Goal: Task Accomplishment & Management: Manage account settings

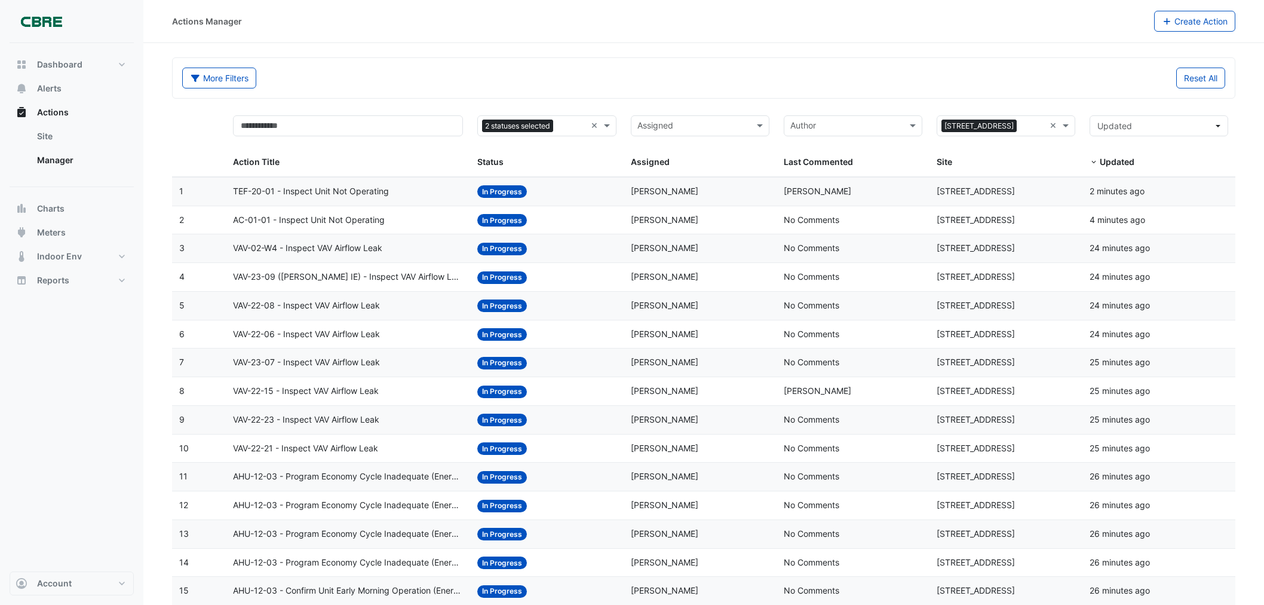
select select "***"
click at [60, 110] on span "Actions" at bounding box center [53, 112] width 32 height 12
click at [52, 66] on span "Dashboard" at bounding box center [59, 65] width 45 height 12
select select "***"
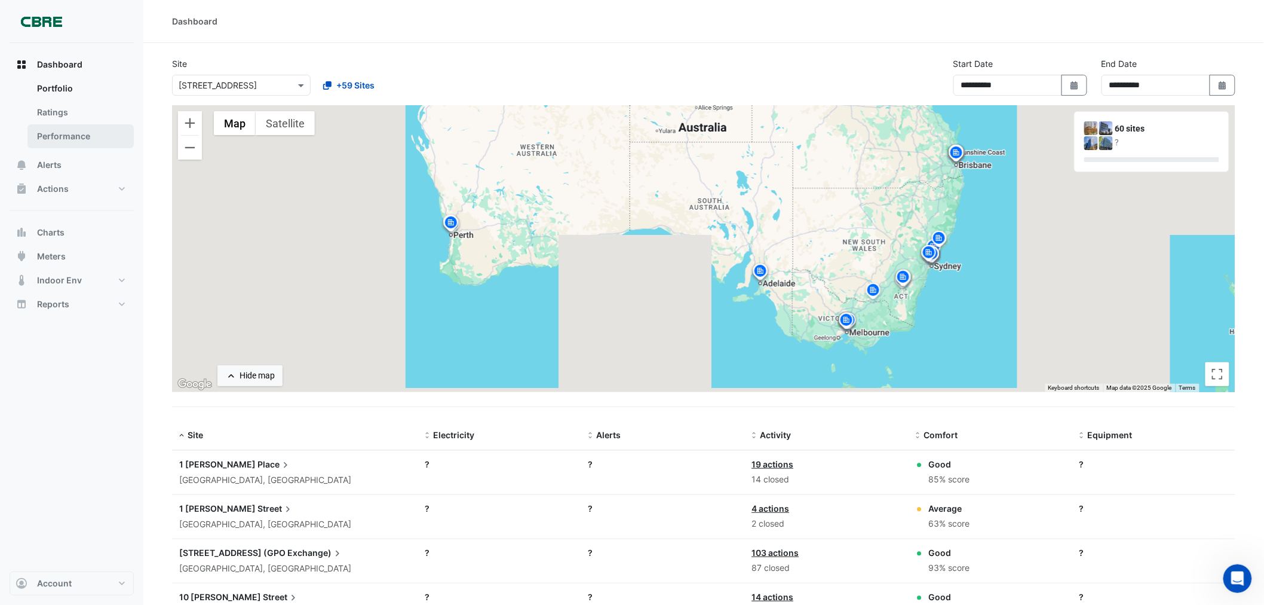
click at [65, 137] on link "Performance" at bounding box center [80, 136] width 106 height 24
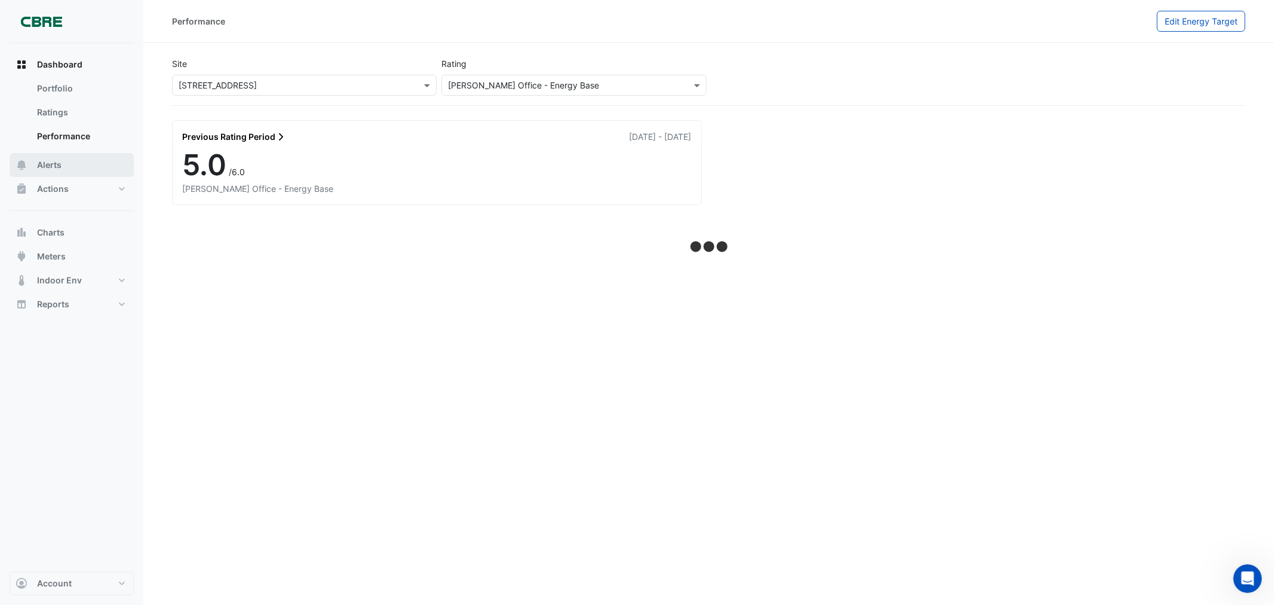
click at [48, 163] on span "Alerts" at bounding box center [49, 165] width 24 height 12
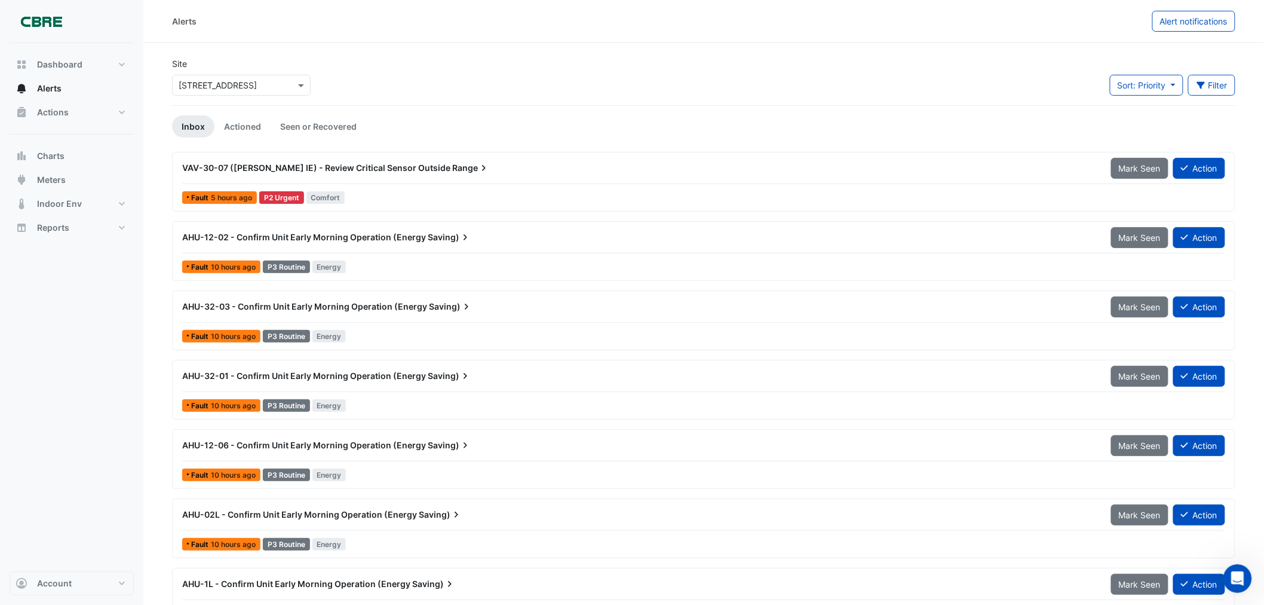
scroll to position [66, 0]
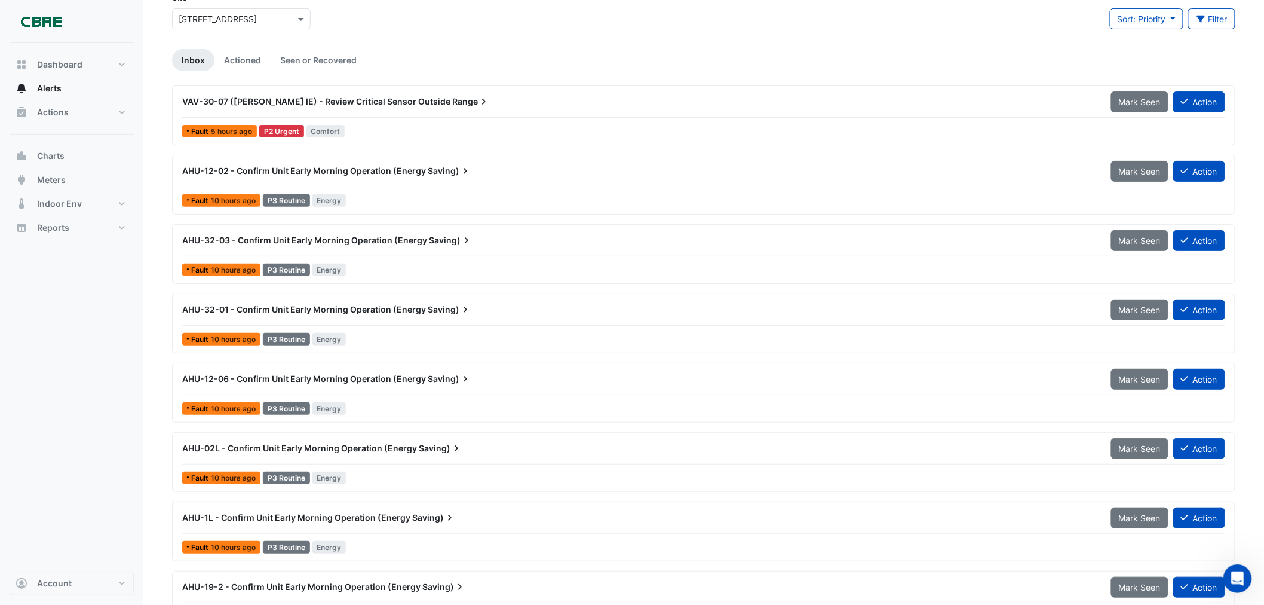
click at [360, 104] on span "VAV-30-07 ([PERSON_NAME] IE) - Review Critical Sensor Outside" at bounding box center [316, 101] width 268 height 10
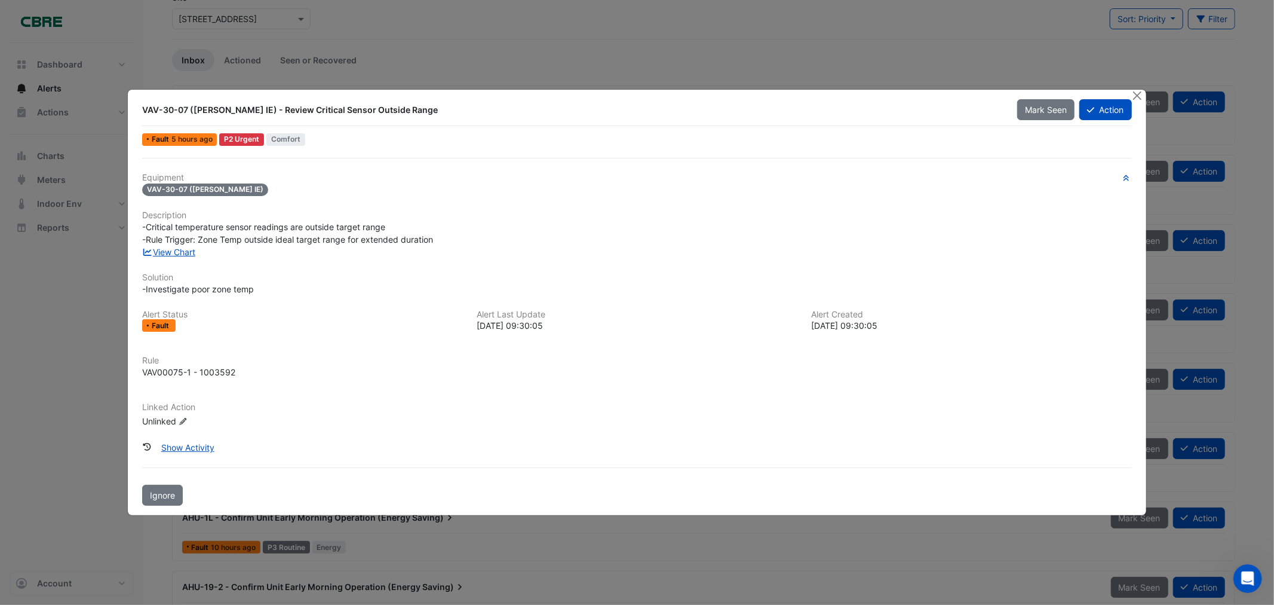
click at [1132, 92] on div at bounding box center [1139, 97] width 15 height 14
click at [1137, 91] on button "Close" at bounding box center [1138, 96] width 13 height 13
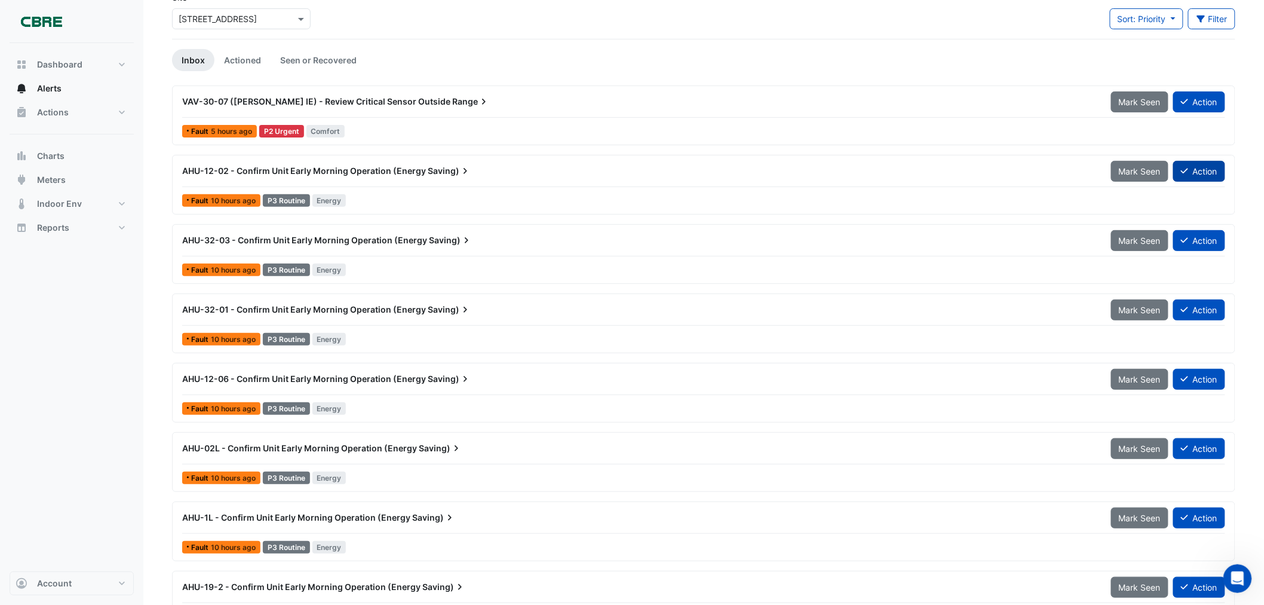
click at [1193, 163] on button "Action" at bounding box center [1199, 171] width 52 height 21
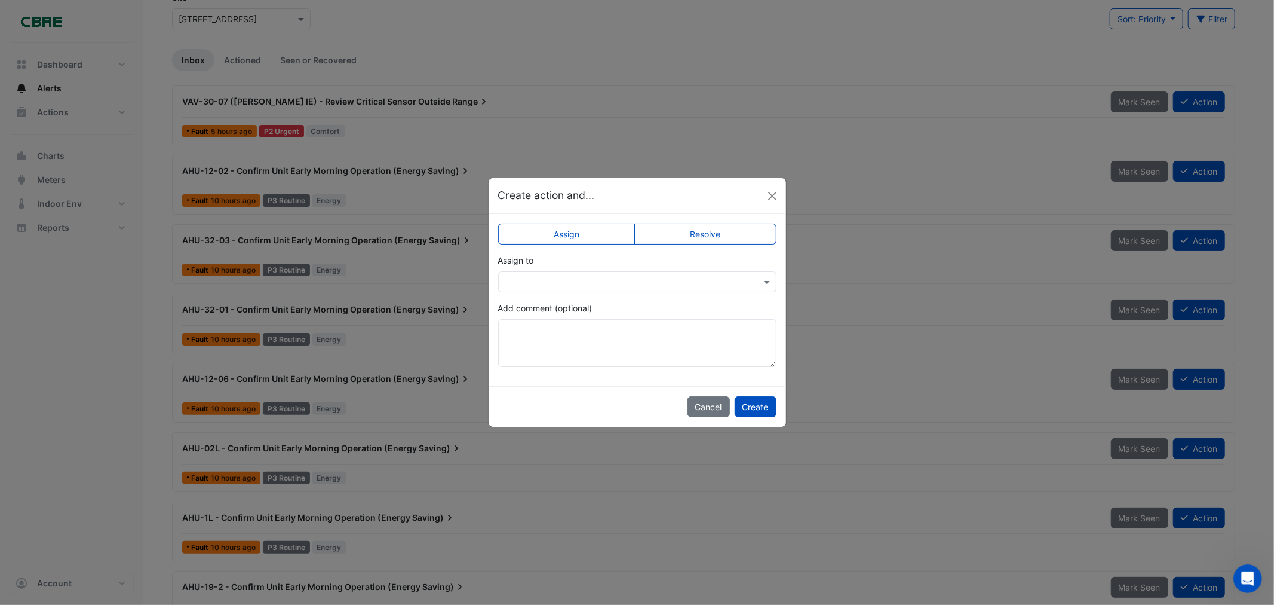
click at [704, 229] on label "Resolve" at bounding box center [706, 233] width 142 height 21
click at [743, 408] on button "Create" at bounding box center [756, 406] width 42 height 21
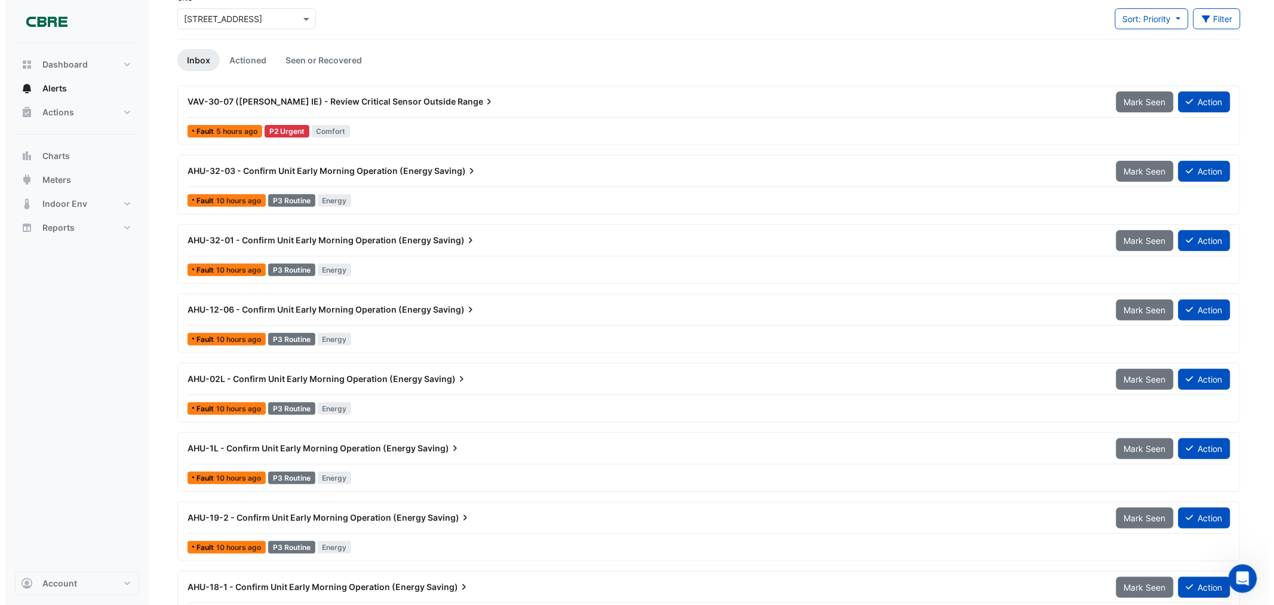
scroll to position [133, 0]
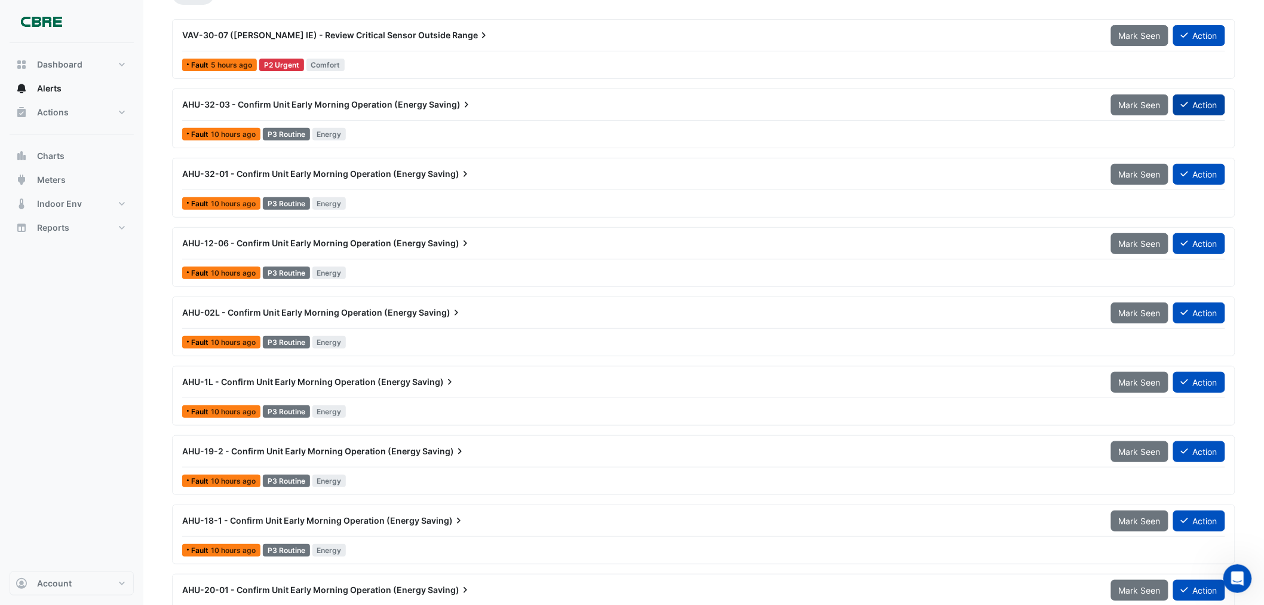
click at [1211, 105] on button "Action" at bounding box center [1199, 104] width 52 height 21
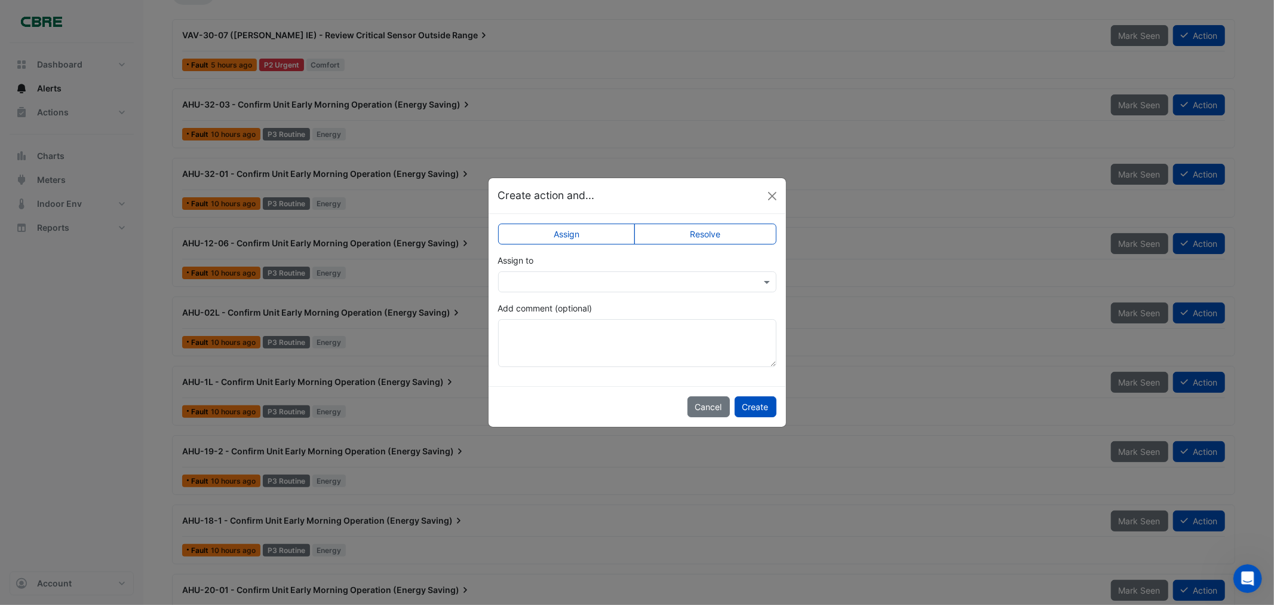
click at [698, 233] on label "Resolve" at bounding box center [706, 233] width 142 height 21
click at [743, 404] on button "Create" at bounding box center [756, 406] width 42 height 21
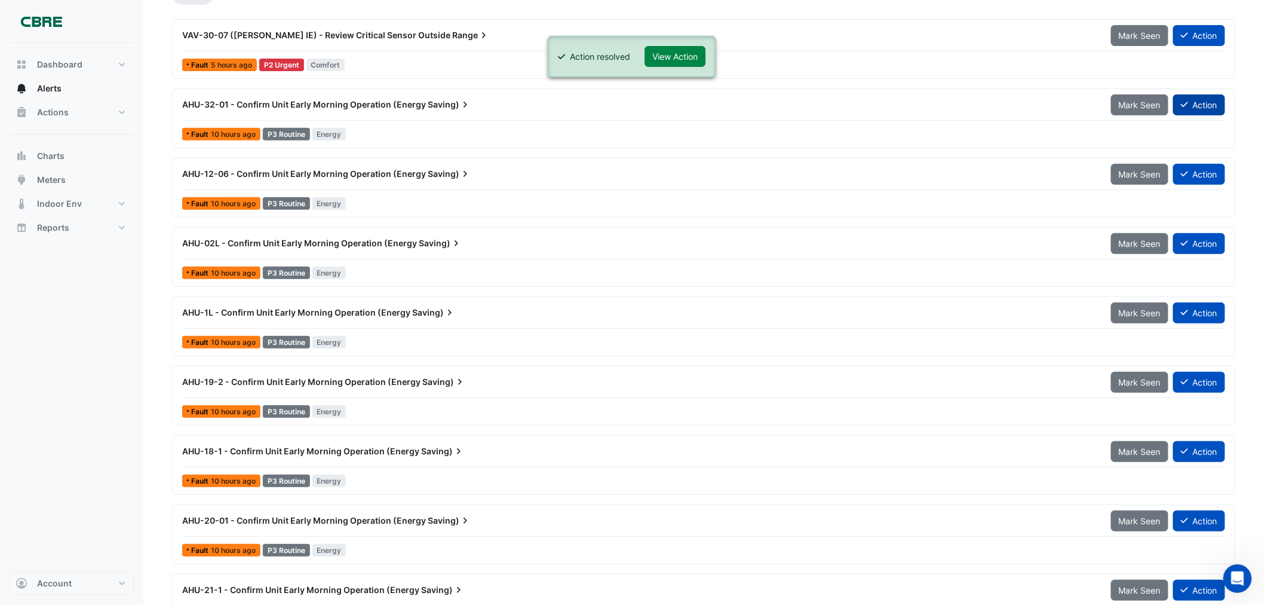
click at [1187, 108] on icon at bounding box center [1184, 104] width 7 height 8
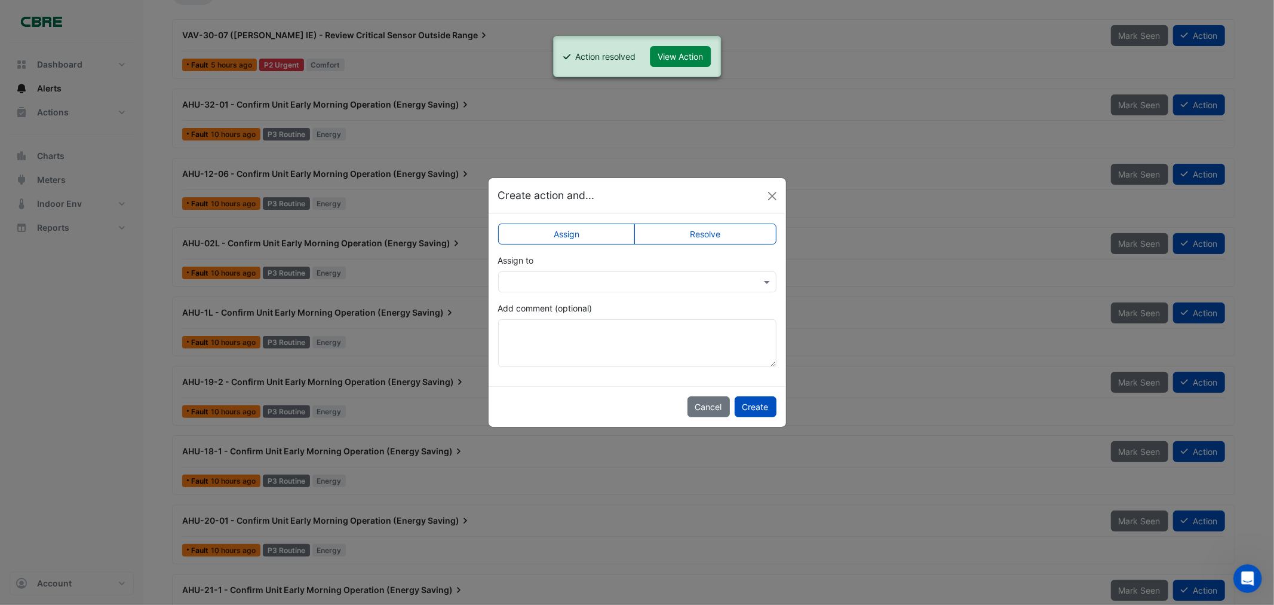
click at [703, 235] on label "Resolve" at bounding box center [706, 233] width 142 height 21
click at [742, 403] on button "Create" at bounding box center [756, 406] width 42 height 21
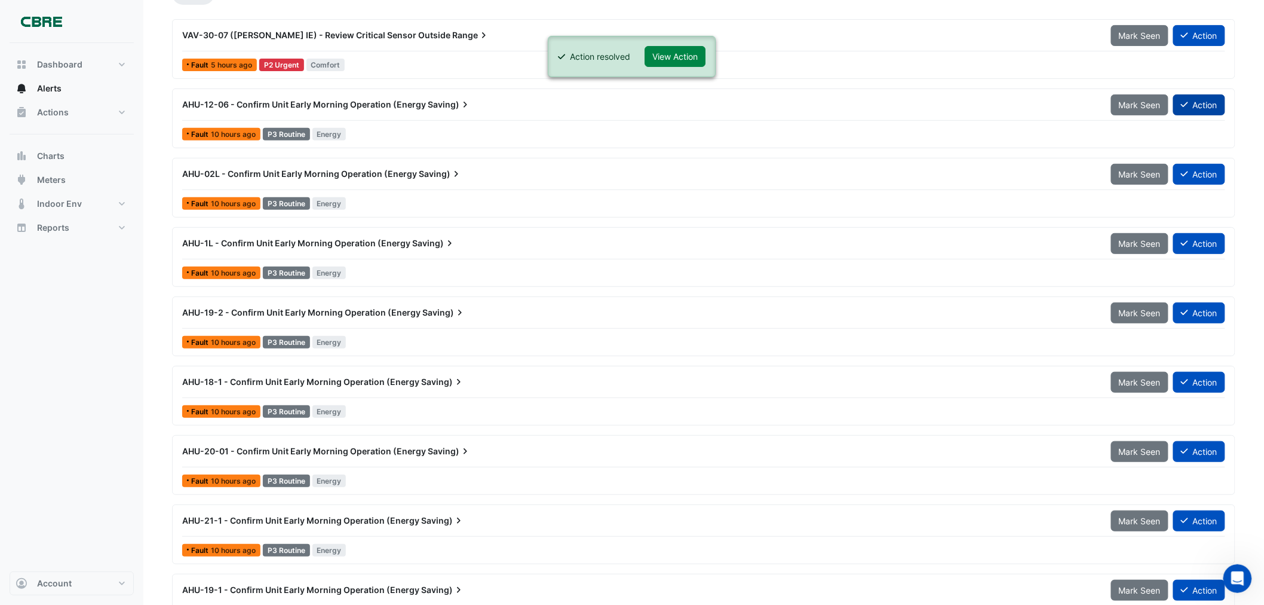
click at [1189, 103] on button "Action" at bounding box center [1199, 104] width 52 height 21
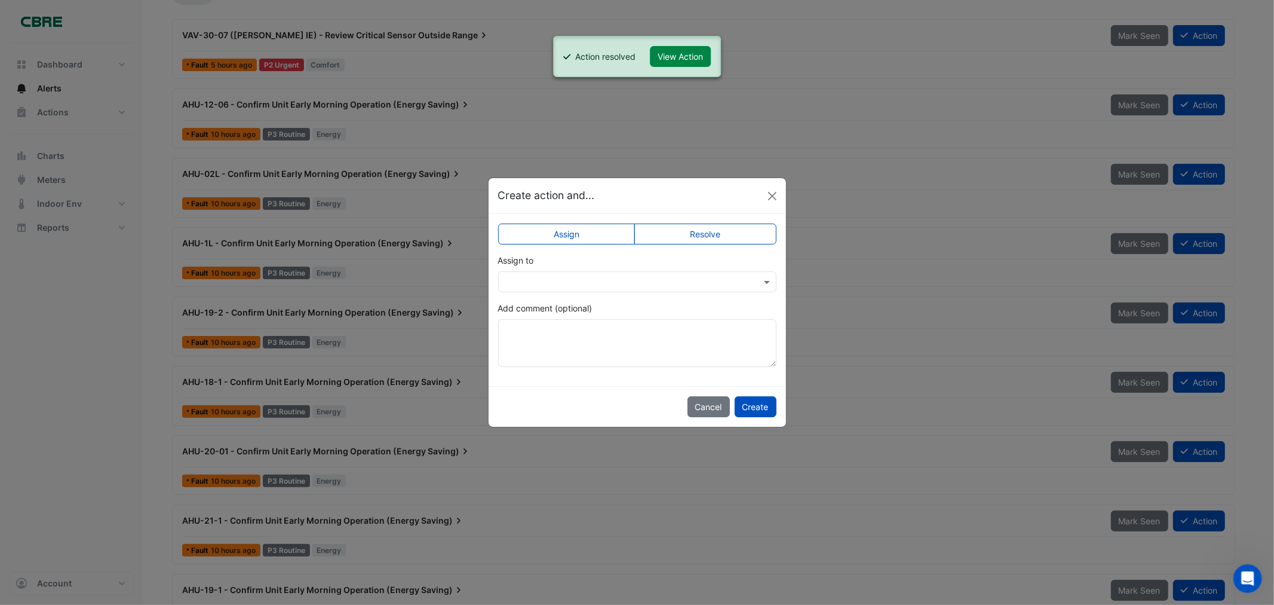
drag, startPoint x: 711, startPoint y: 241, endPoint x: 712, endPoint y: 247, distance: 6.0
click at [711, 240] on label "Resolve" at bounding box center [706, 233] width 142 height 21
click at [744, 398] on button "Create" at bounding box center [756, 406] width 42 height 21
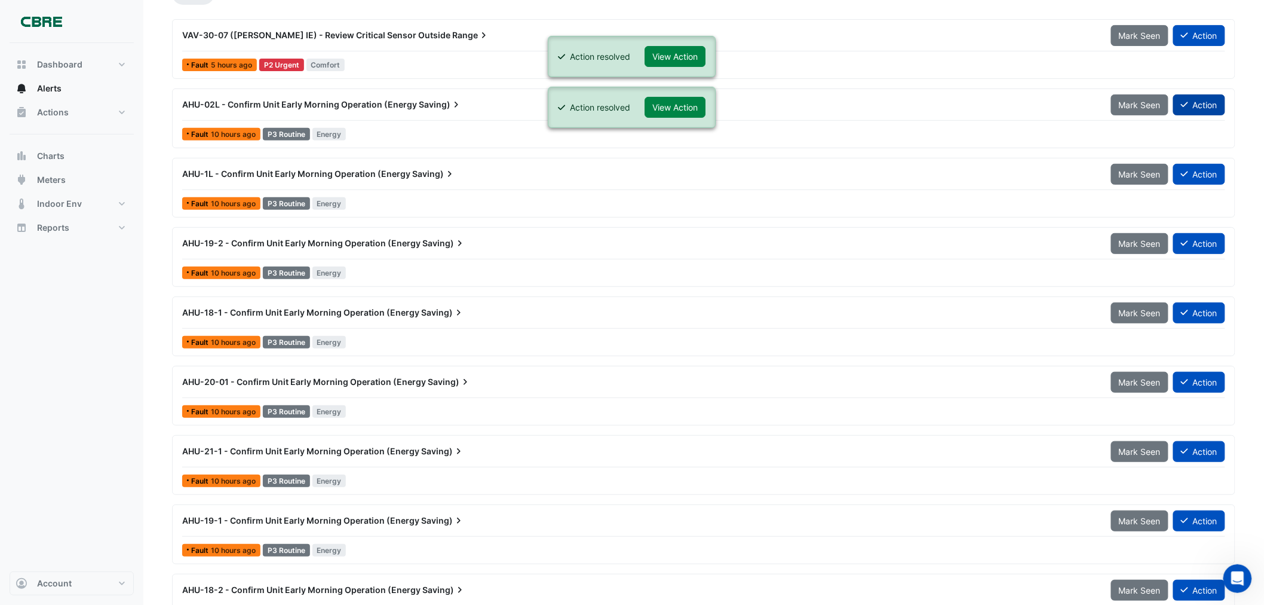
click at [1196, 105] on button "Action" at bounding box center [1199, 104] width 52 height 21
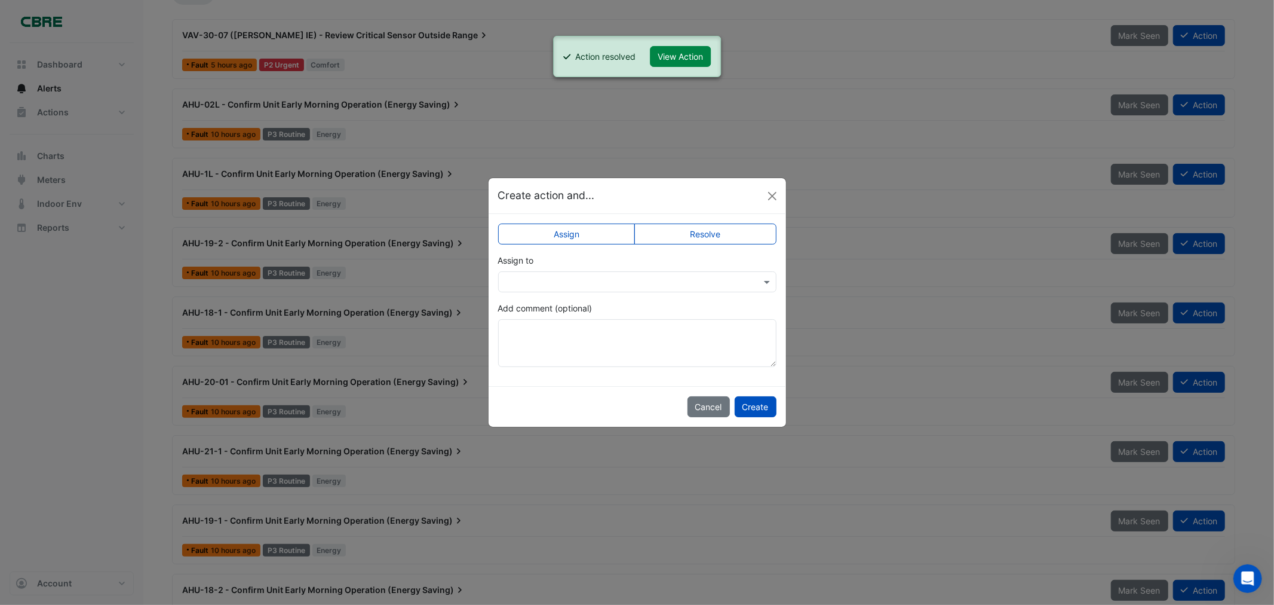
click at [661, 235] on label "Resolve" at bounding box center [706, 233] width 142 height 21
click at [750, 403] on button "Create" at bounding box center [756, 406] width 42 height 21
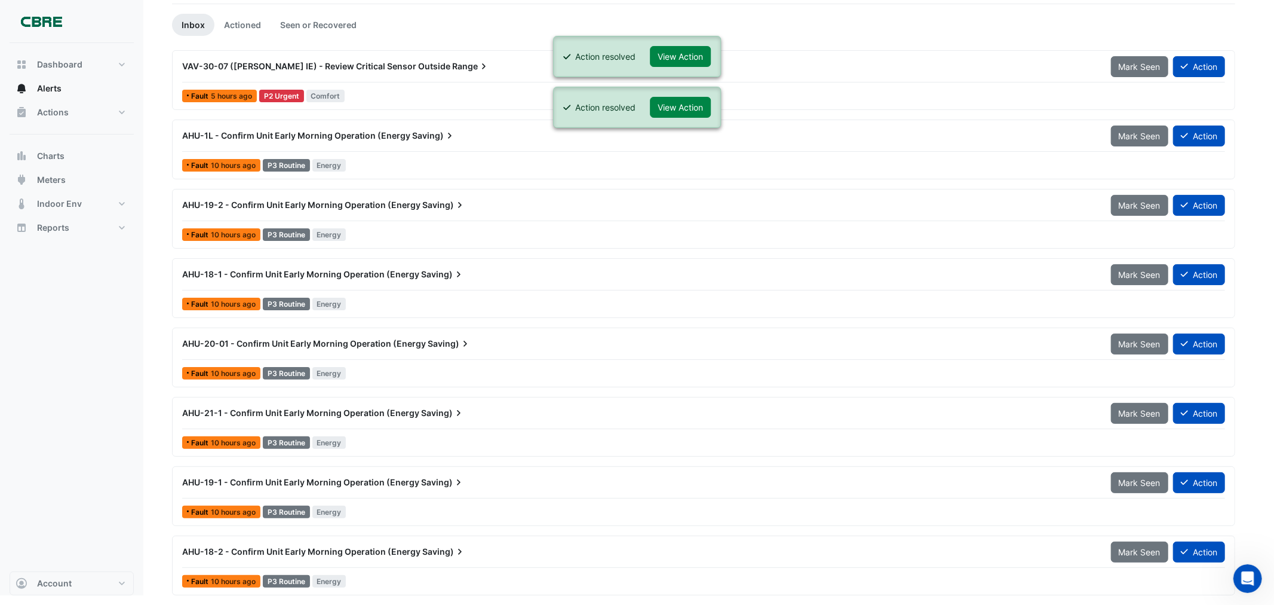
scroll to position [102, 0]
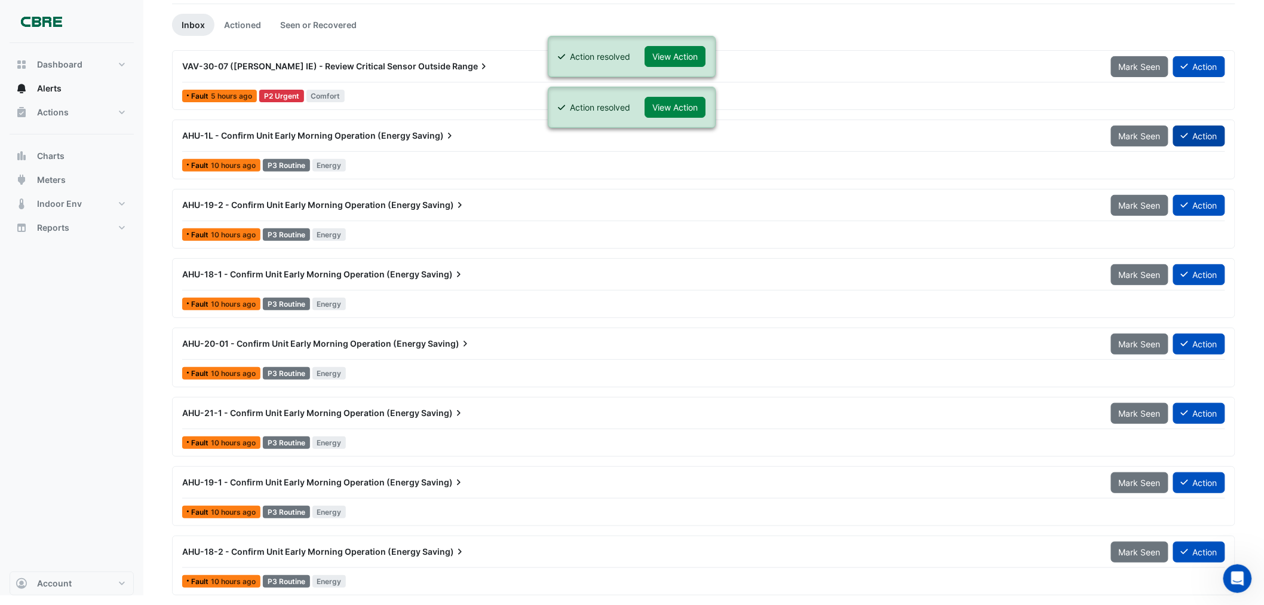
click at [1198, 134] on button "Action" at bounding box center [1199, 135] width 52 height 21
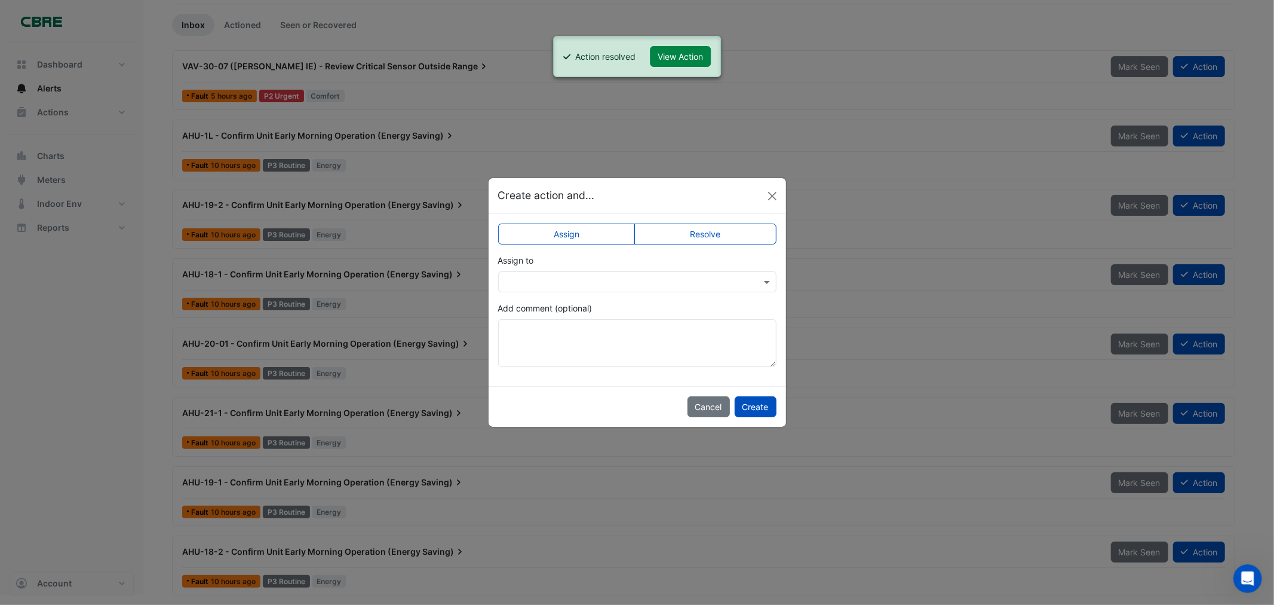
click at [727, 230] on label "Resolve" at bounding box center [706, 233] width 142 height 21
click at [750, 404] on button "Create" at bounding box center [756, 406] width 42 height 21
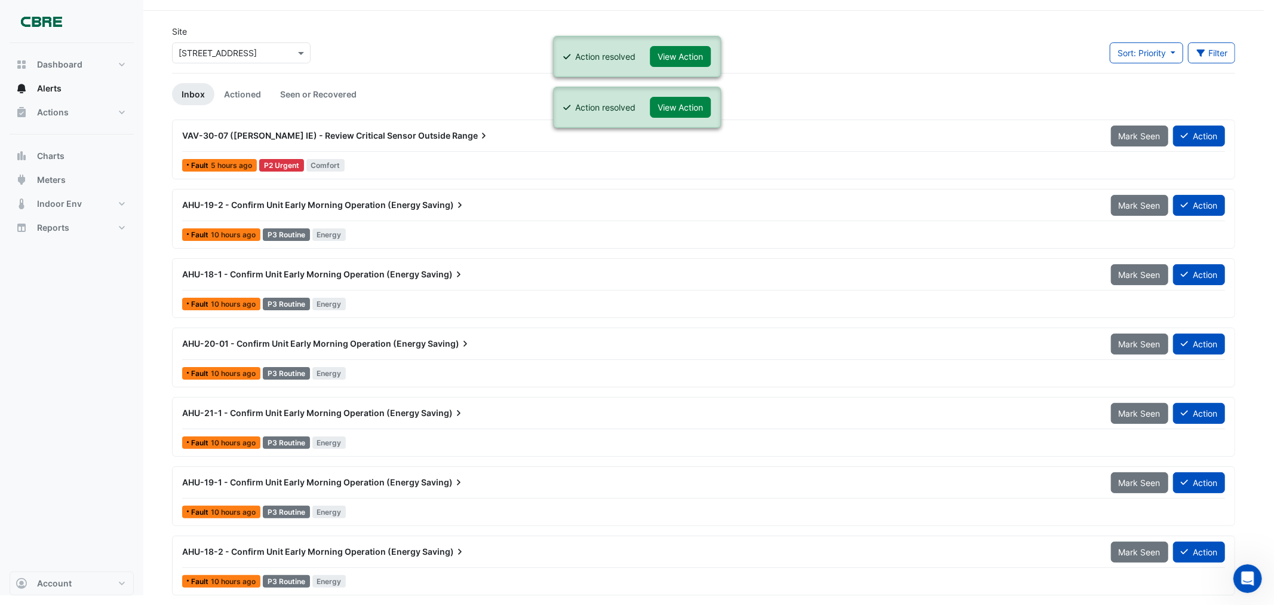
scroll to position [33, 0]
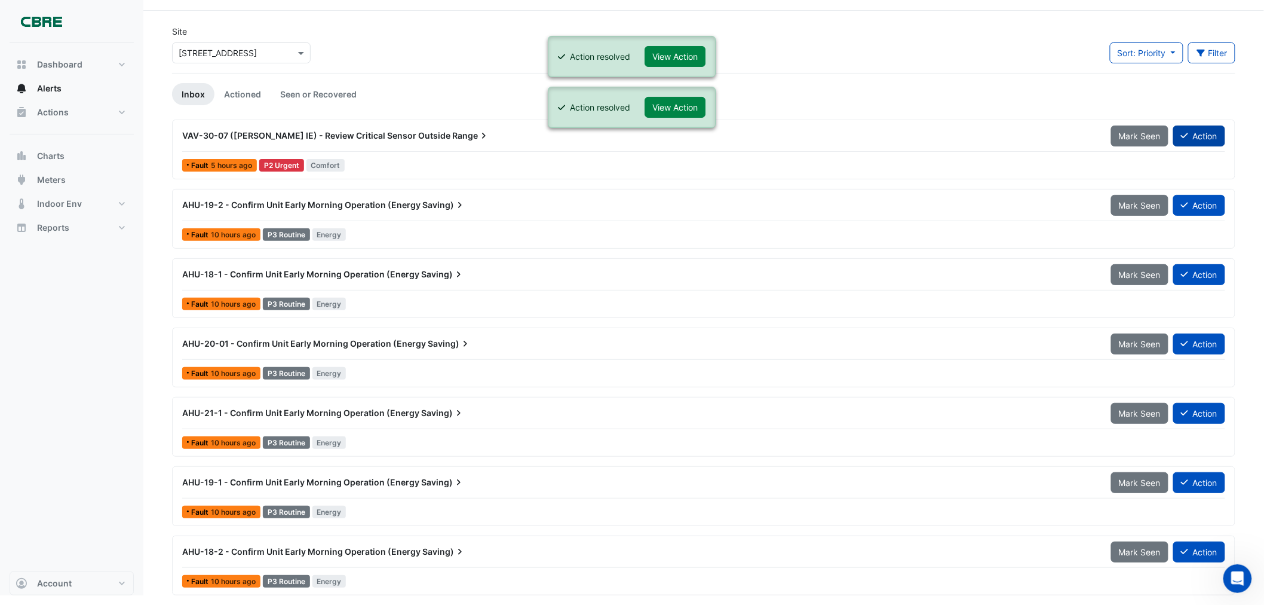
click at [1200, 134] on button "Action" at bounding box center [1199, 135] width 52 height 21
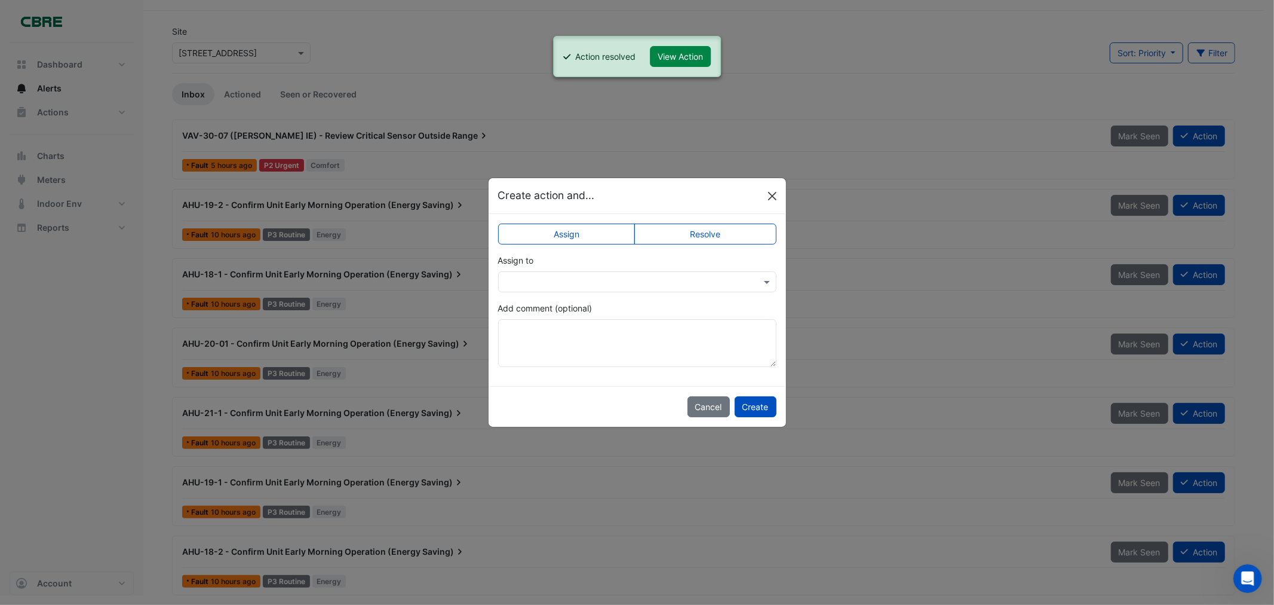
click at [774, 192] on button "Close" at bounding box center [773, 196] width 18 height 18
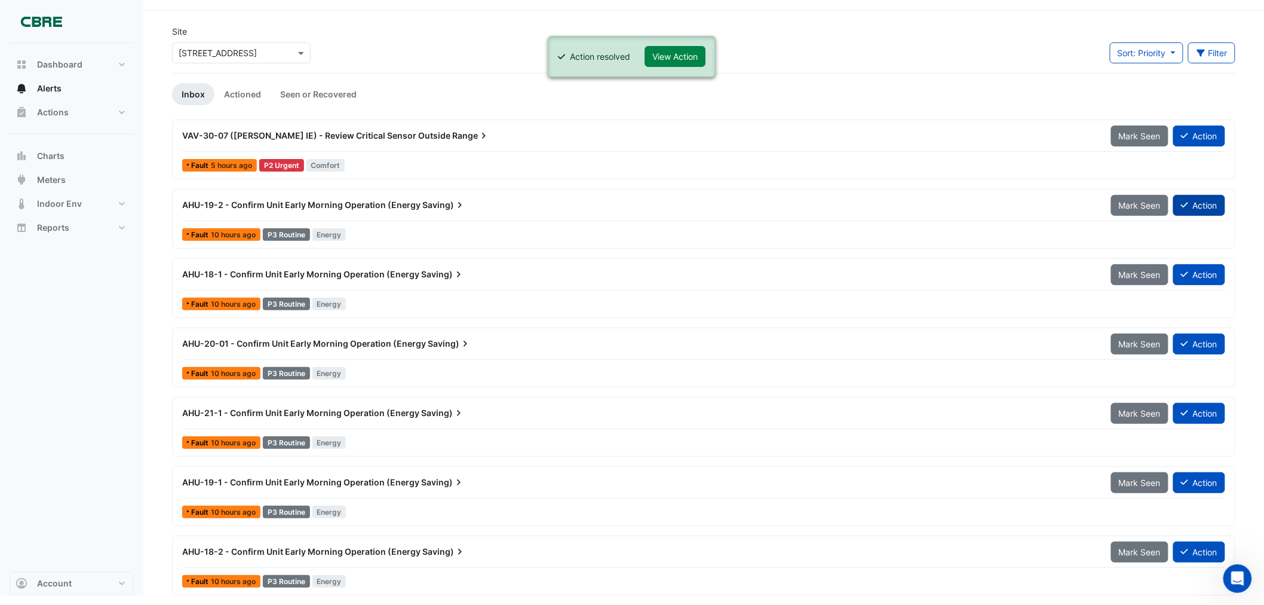
click at [1191, 212] on button "Action" at bounding box center [1199, 205] width 52 height 21
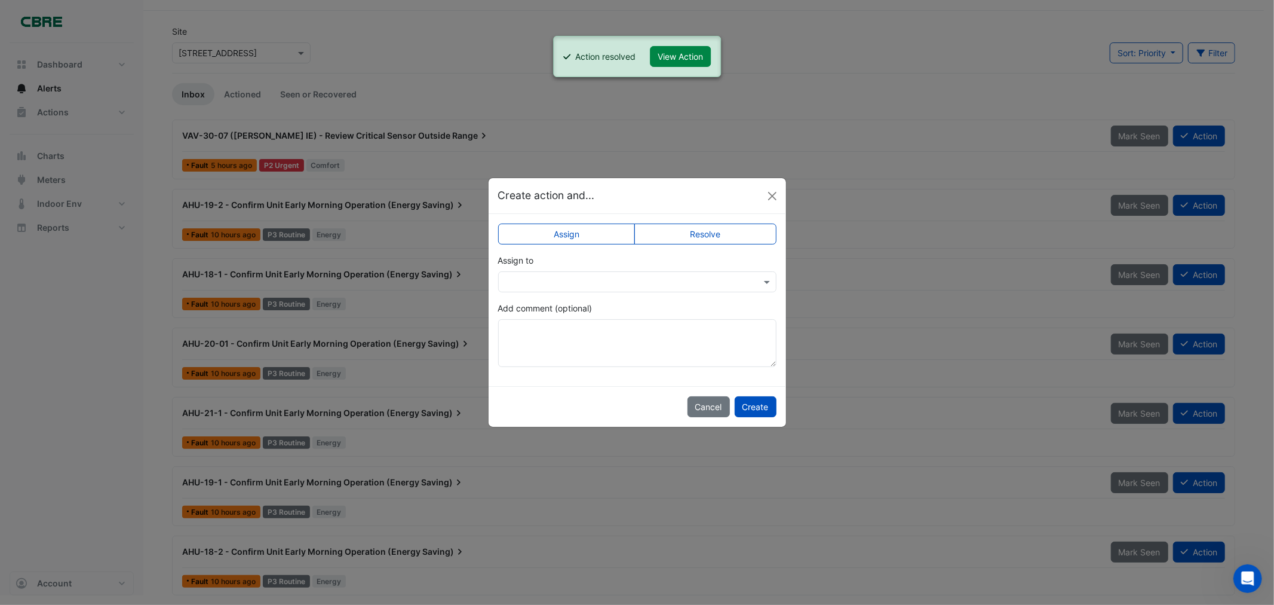
click at [736, 240] on label "Resolve" at bounding box center [706, 233] width 142 height 21
click at [761, 404] on button "Create" at bounding box center [756, 406] width 42 height 21
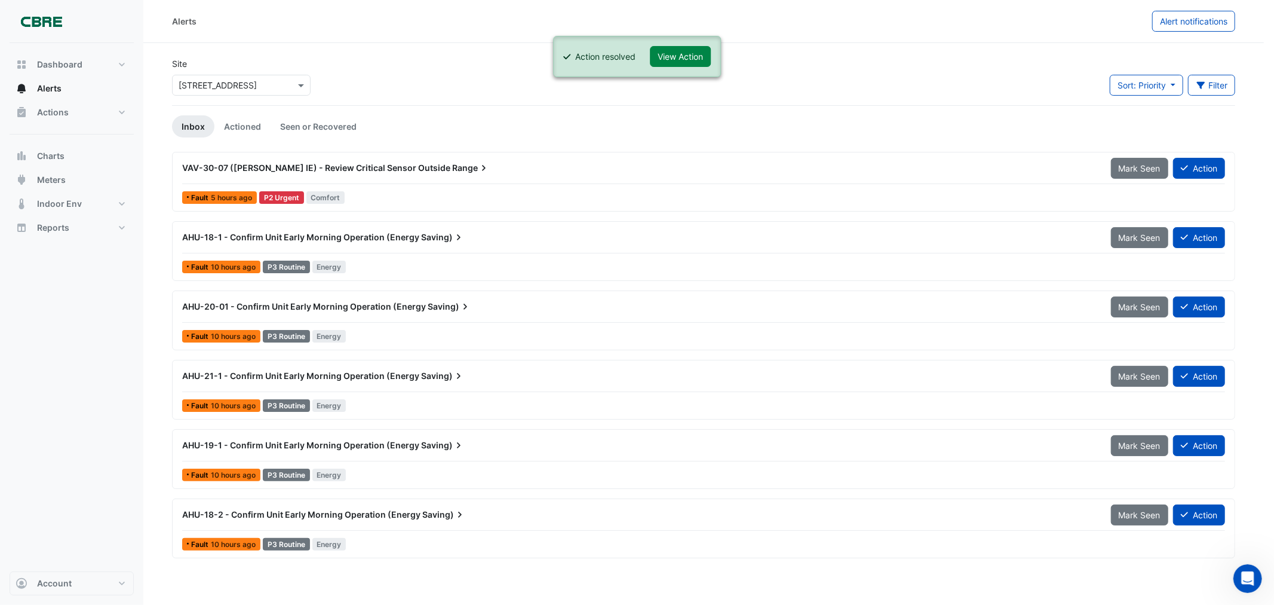
scroll to position [0, 0]
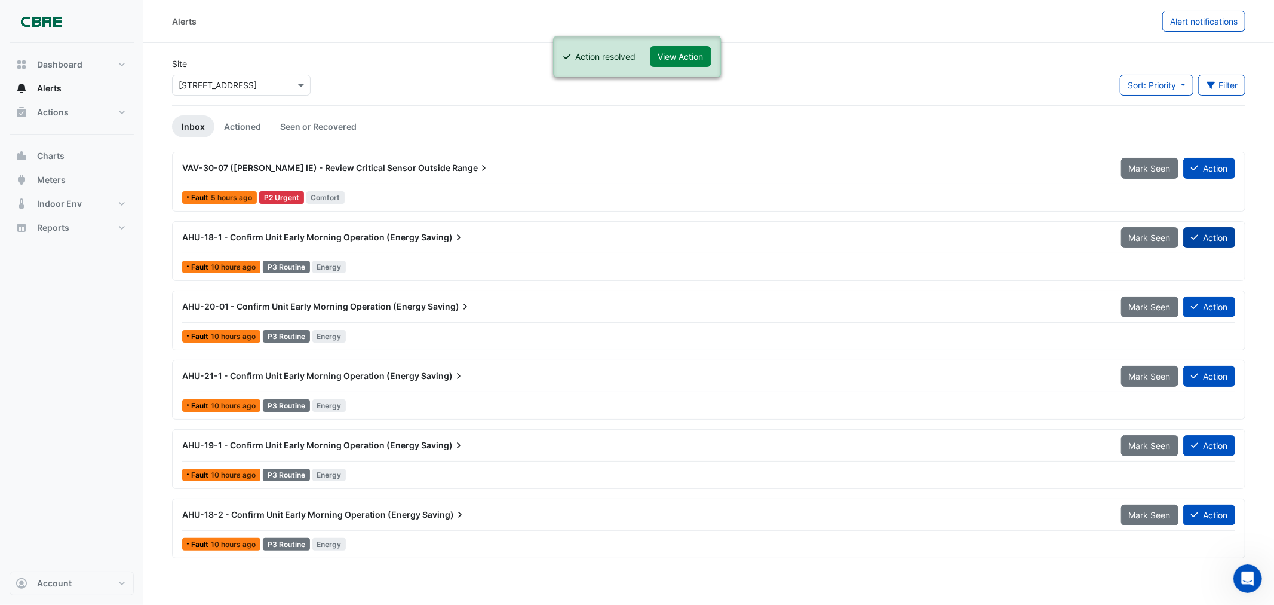
click at [1208, 237] on button "Action" at bounding box center [1210, 237] width 52 height 21
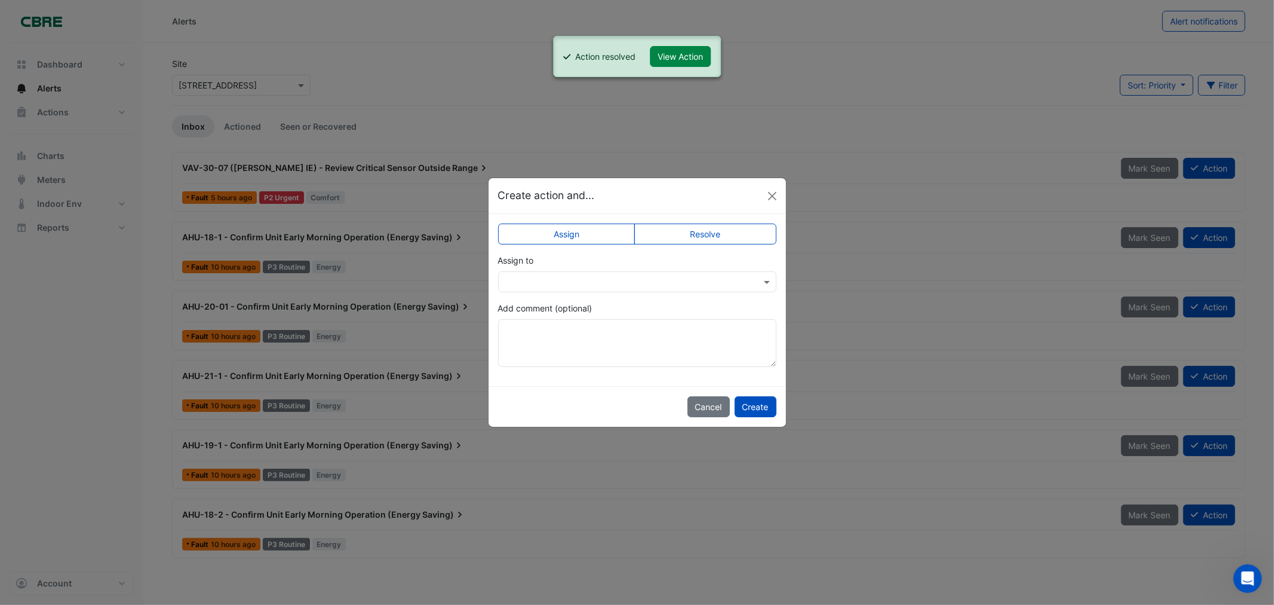
click at [660, 232] on label "Resolve" at bounding box center [706, 233] width 142 height 21
click at [753, 405] on button "Create" at bounding box center [756, 406] width 42 height 21
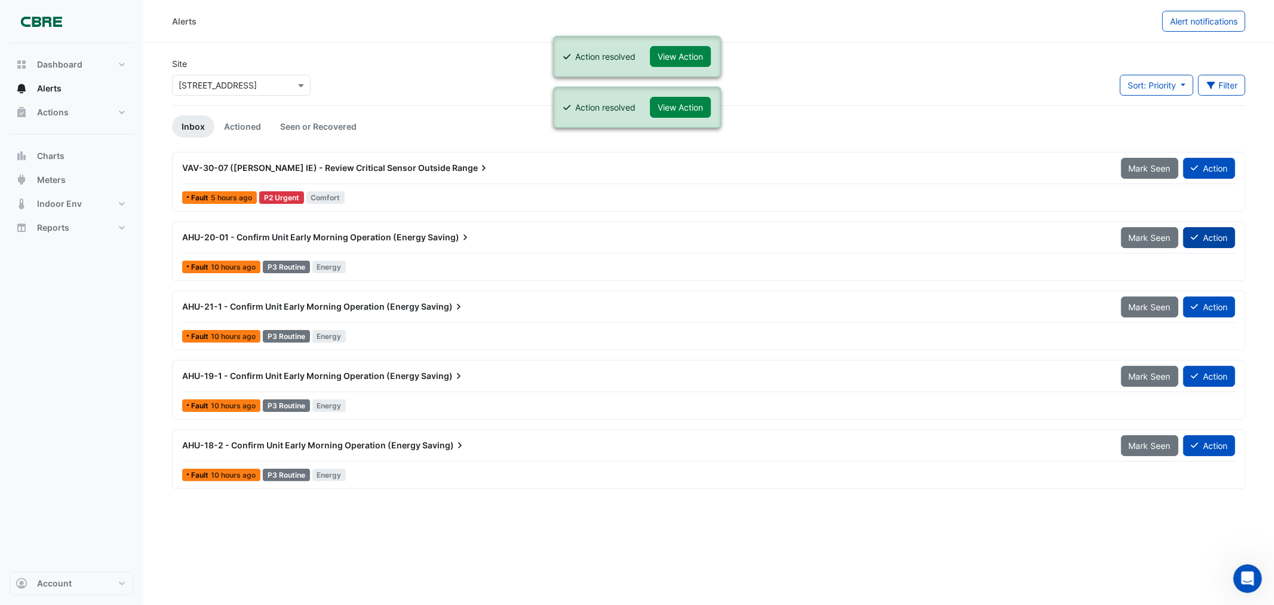
click at [1202, 236] on button "Action" at bounding box center [1210, 237] width 52 height 21
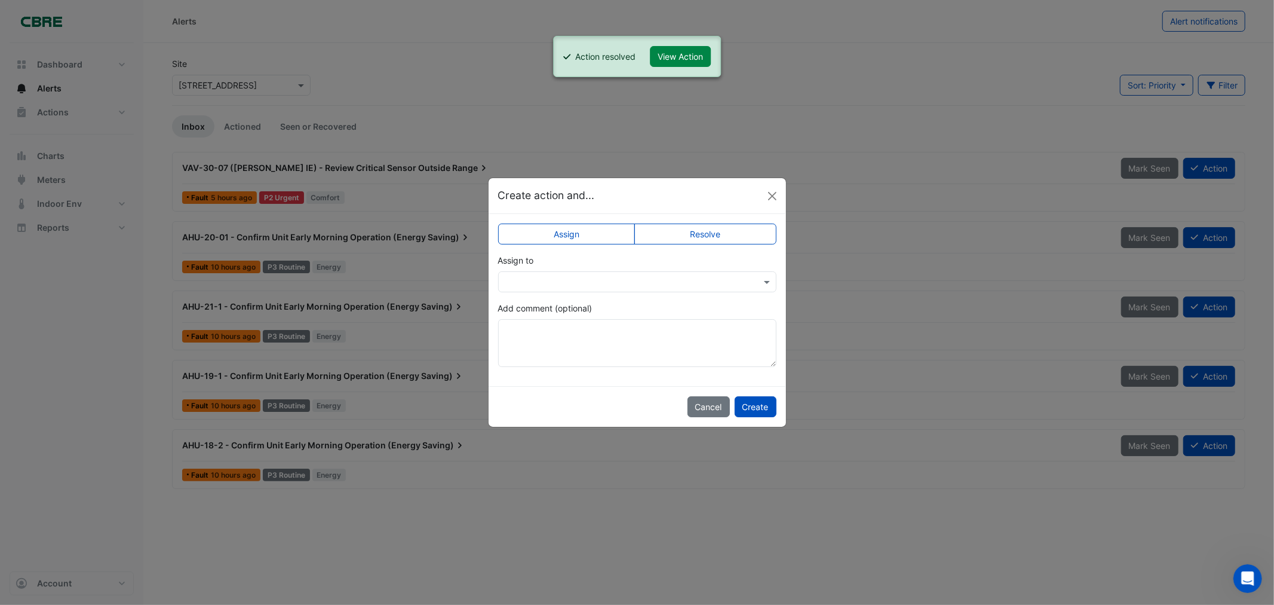
click at [667, 228] on label "Resolve" at bounding box center [706, 233] width 142 height 21
click at [755, 414] on button "Create" at bounding box center [756, 406] width 42 height 21
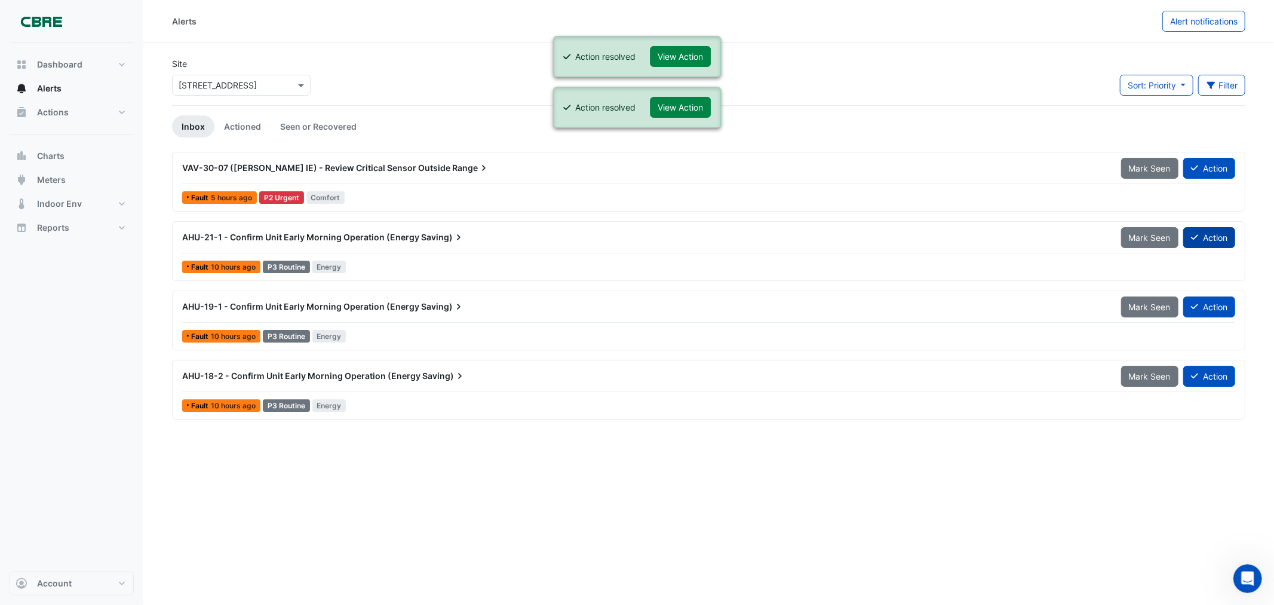
click at [1205, 246] on button "Action" at bounding box center [1210, 237] width 52 height 21
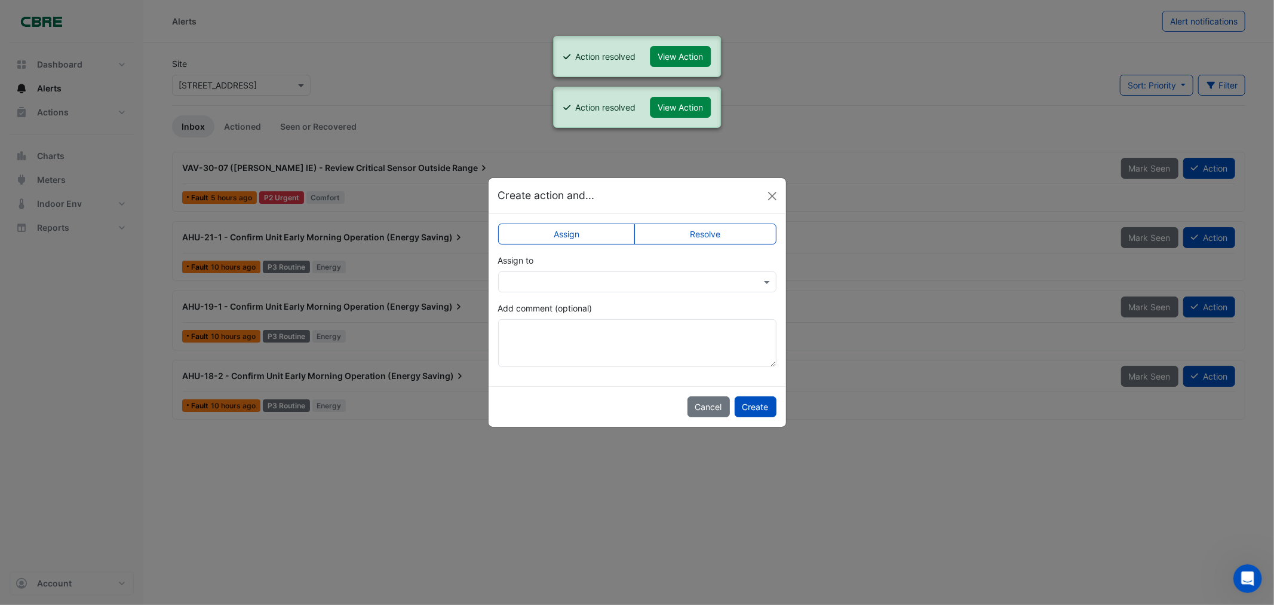
click at [709, 235] on label "Resolve" at bounding box center [706, 233] width 142 height 21
click at [753, 387] on div "Cancel Create" at bounding box center [638, 406] width 298 height 41
click at [755, 403] on button "Create" at bounding box center [756, 406] width 42 height 21
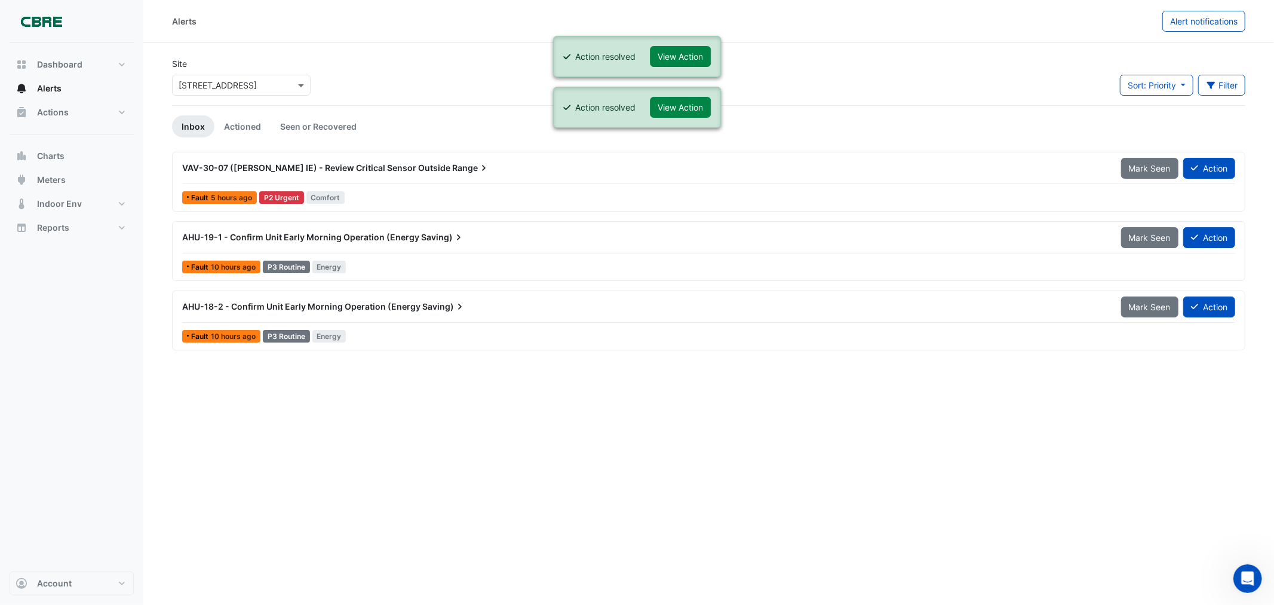
click at [1208, 226] on div "AHU-19-1 - Confirm Unit Early Morning Operation (Energy Saving) Mark Seen Action" at bounding box center [709, 237] width 1068 height 22
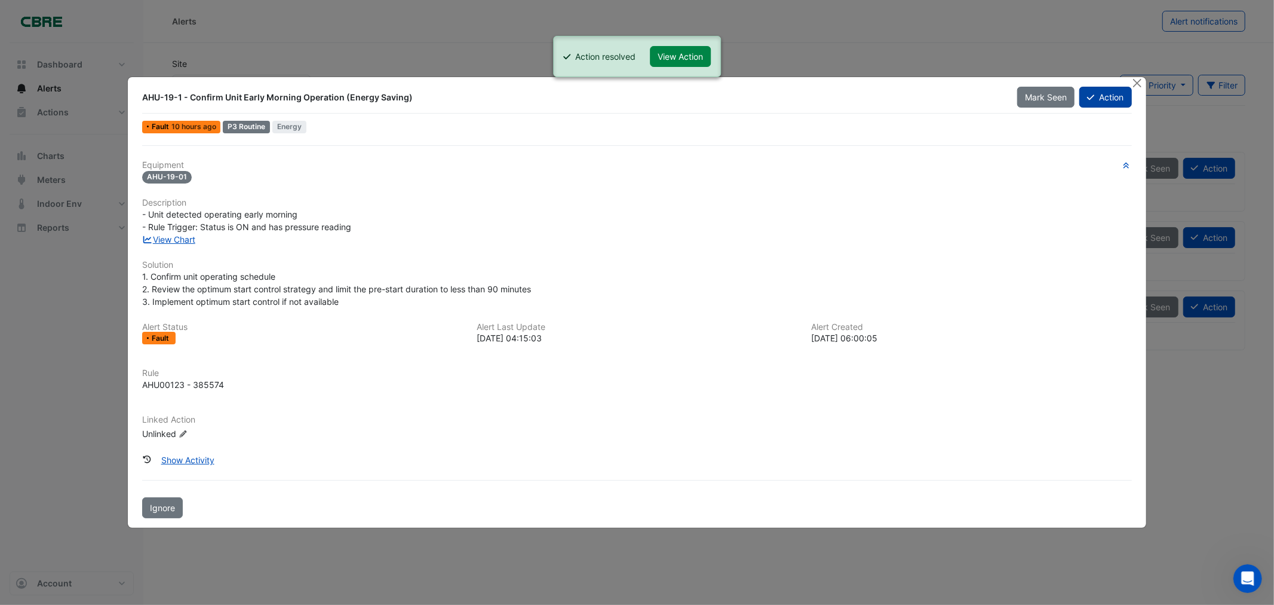
click at [1104, 102] on button "Action" at bounding box center [1106, 97] width 52 height 21
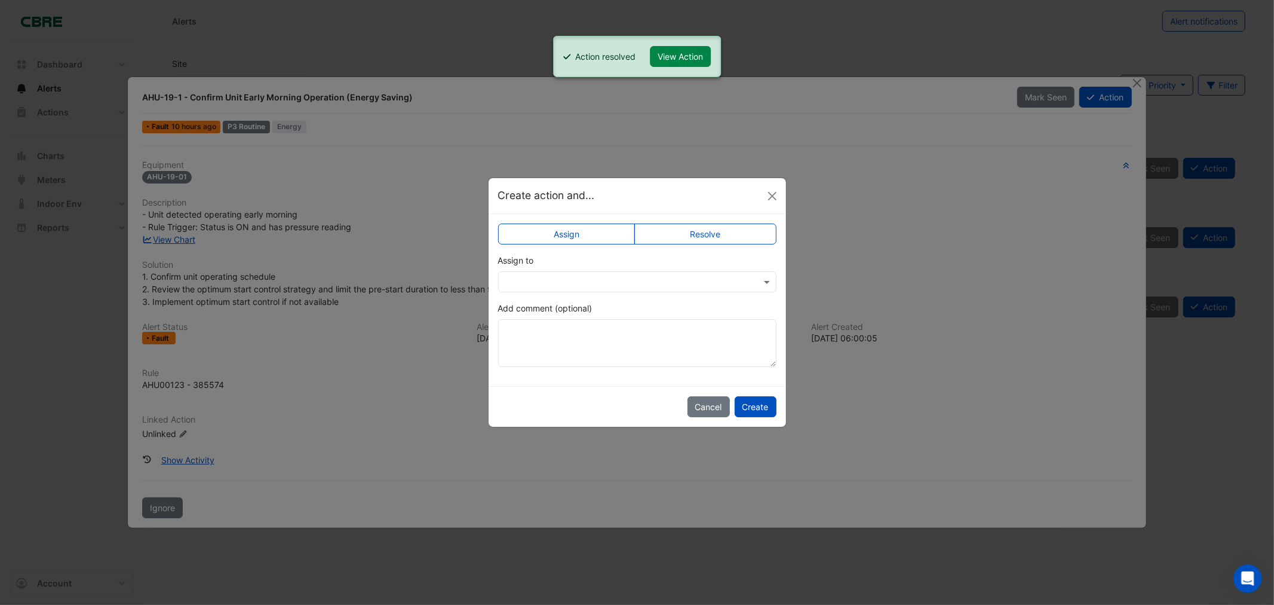
click at [730, 215] on div "Assign Resolve Assign to Add comment (optional)" at bounding box center [638, 300] width 298 height 172
click at [725, 227] on label "Resolve" at bounding box center [706, 233] width 142 height 21
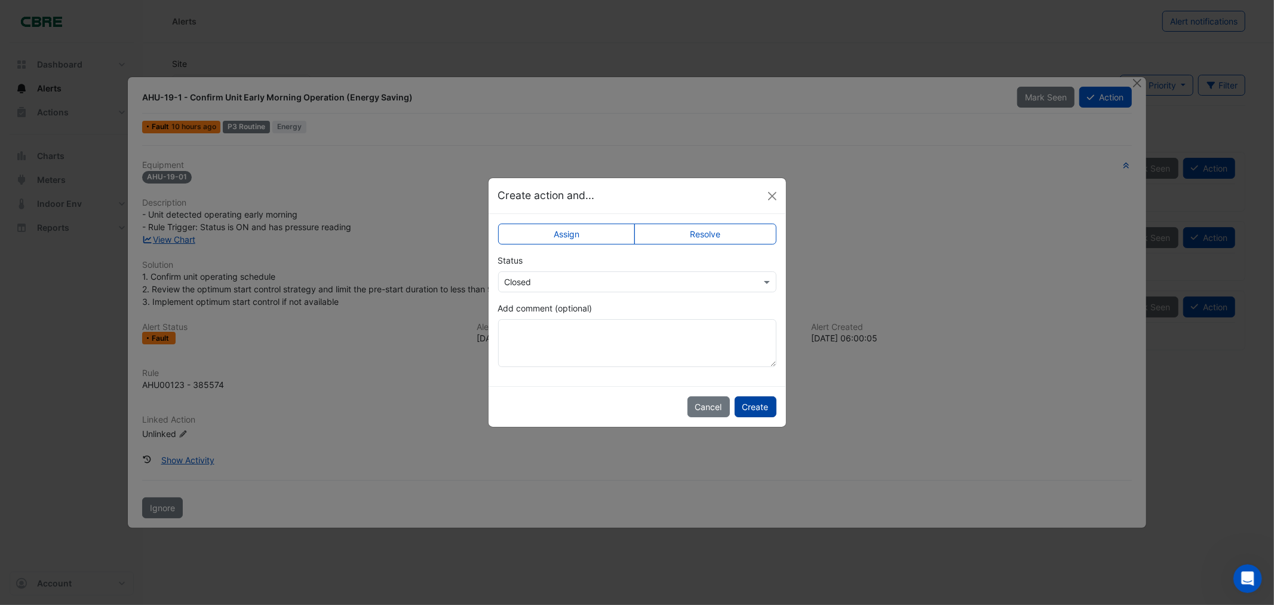
click at [755, 400] on button "Create" at bounding box center [756, 406] width 42 height 21
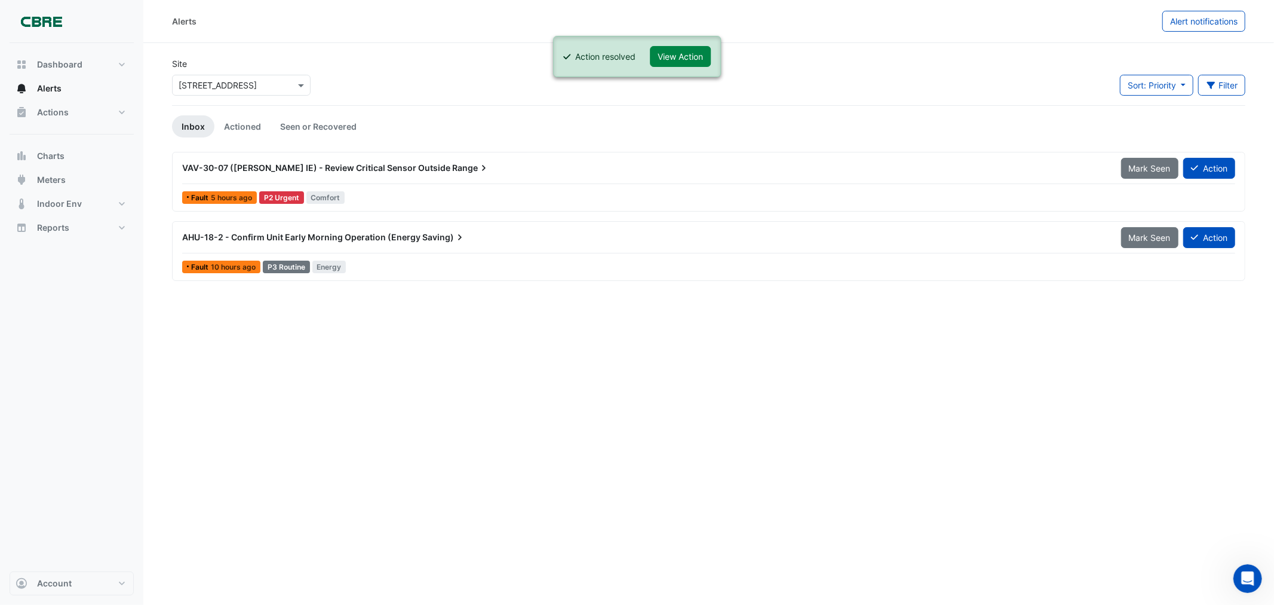
click at [1212, 251] on div "AHU-18-2 - Confirm Unit Early Morning Operation (Energy Saving) Mark Seen Action" at bounding box center [708, 239] width 1053 height 27
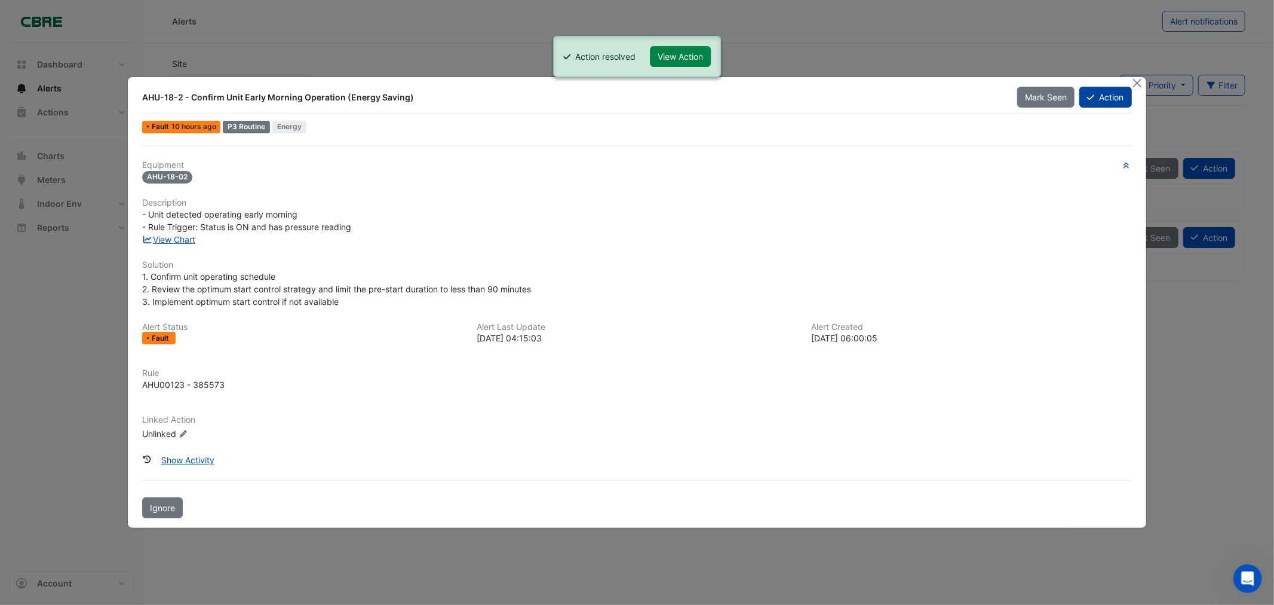
click at [1110, 96] on button "Action" at bounding box center [1106, 97] width 52 height 21
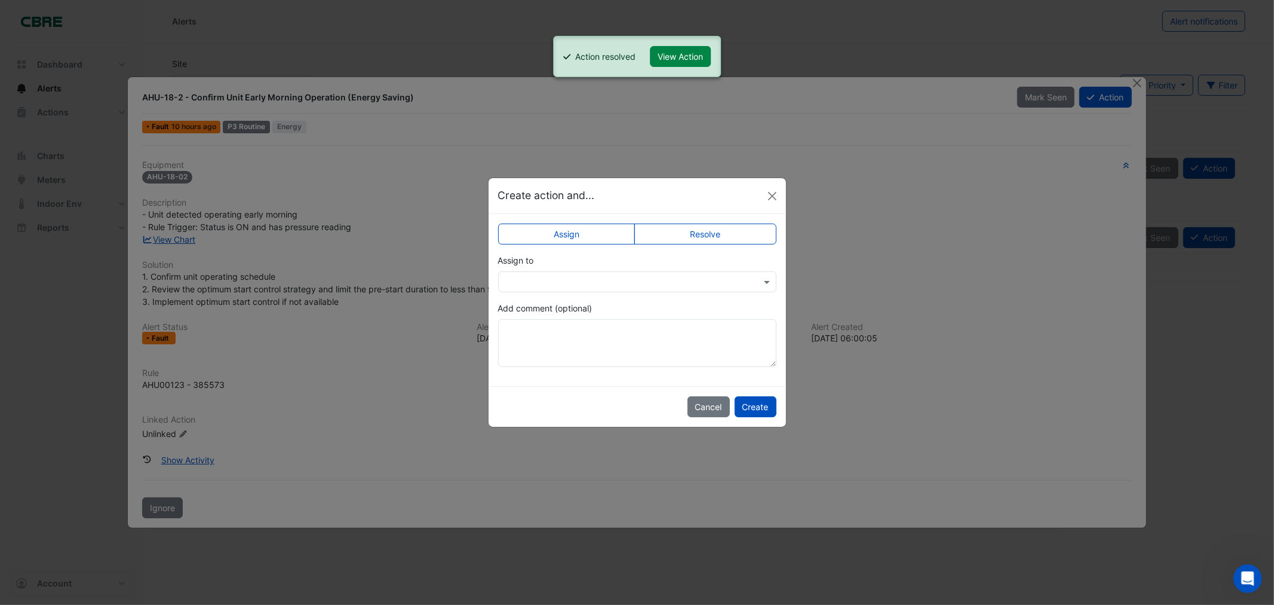
click at [742, 229] on label "Resolve" at bounding box center [706, 233] width 142 height 21
click at [754, 403] on button "Create" at bounding box center [756, 406] width 42 height 21
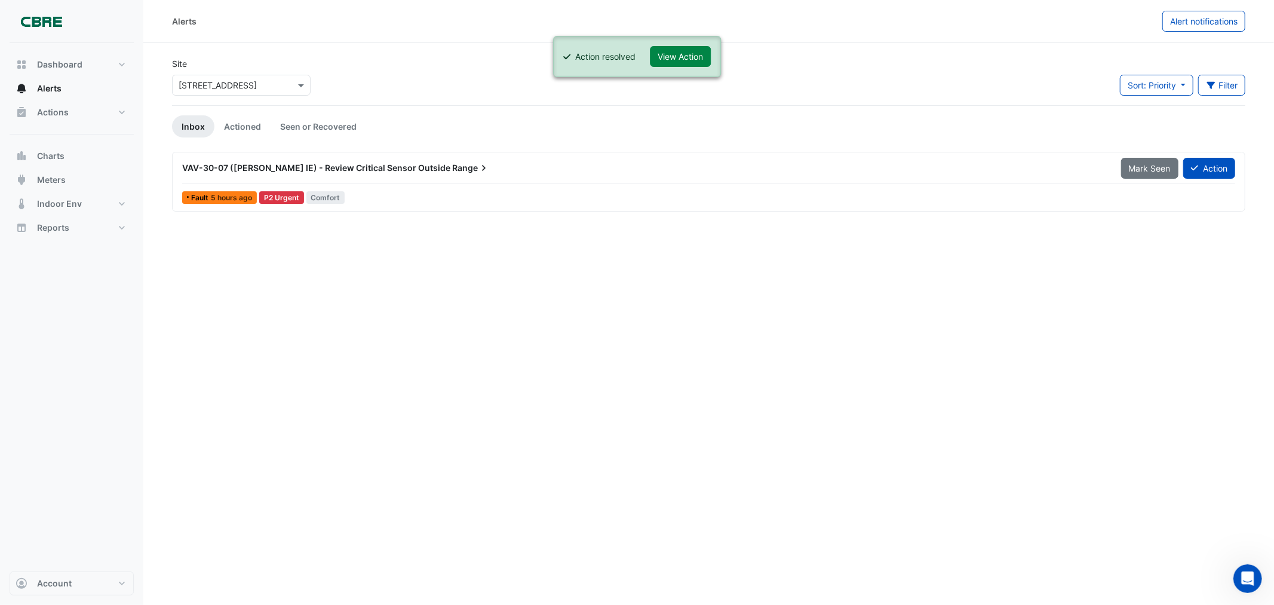
click at [372, 171] on span "VAV-30-07 ([PERSON_NAME] IE) - Review Critical Sensor Outside" at bounding box center [316, 168] width 268 height 10
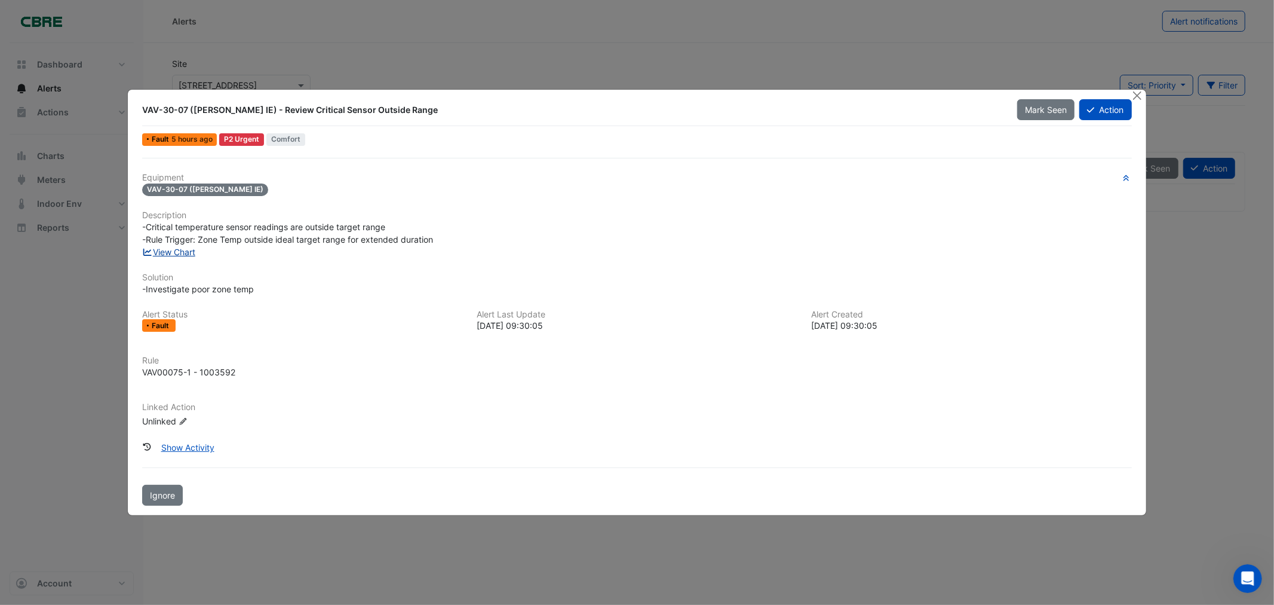
click at [179, 253] on link "View Chart" at bounding box center [168, 252] width 53 height 10
